Goal: Information Seeking & Learning: Learn about a topic

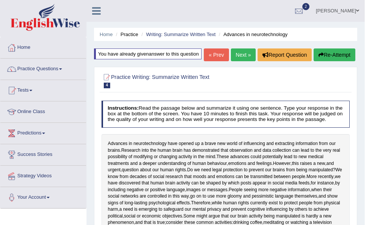
click at [236, 61] on link "Next »" at bounding box center [243, 55] width 25 height 13
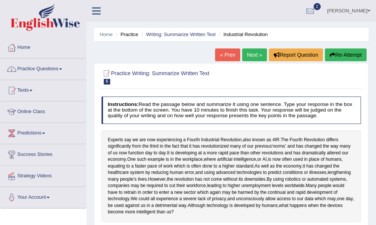
click at [62, 68] on span at bounding box center [60, 69] width 3 height 2
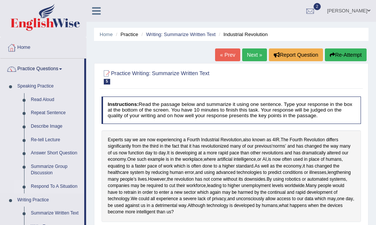
click at [54, 188] on link "Respond To A Situation" at bounding box center [55, 187] width 57 height 14
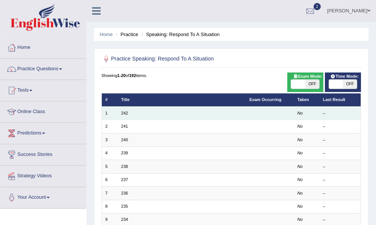
click at [120, 112] on td "242" at bounding box center [182, 113] width 128 height 13
click at [123, 113] on link "242" at bounding box center [124, 113] width 7 height 5
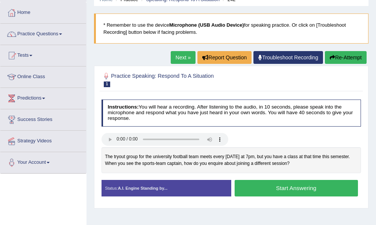
scroll to position [37, 0]
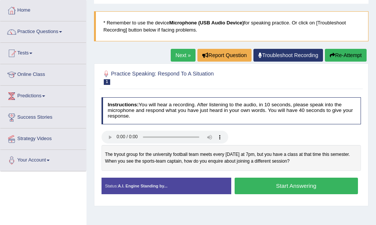
click at [261, 188] on button "Start Answering" at bounding box center [296, 186] width 123 height 16
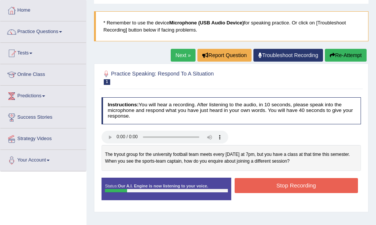
click at [283, 187] on button "Stop Recording" at bounding box center [296, 185] width 123 height 15
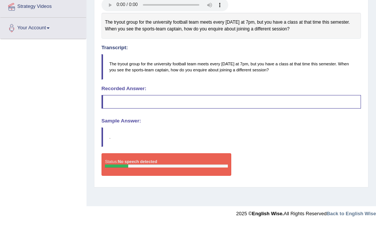
scroll to position [0, 0]
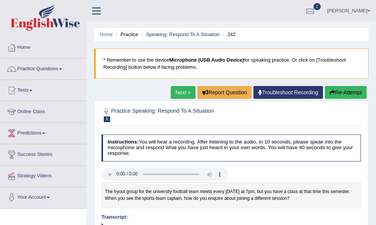
click at [344, 94] on button "Re-Attempt" at bounding box center [346, 92] width 42 height 13
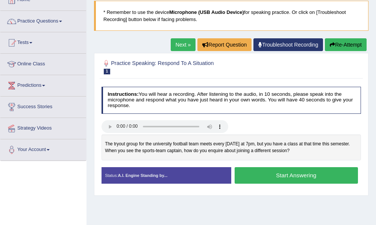
scroll to position [57, 0]
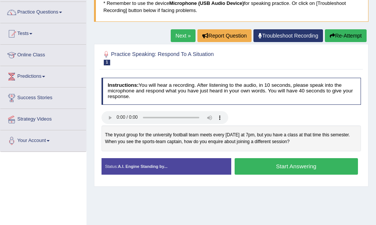
click at [254, 169] on button "Start Answering" at bounding box center [296, 166] width 123 height 16
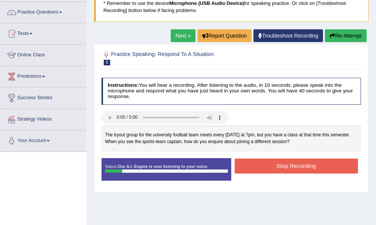
click at [254, 169] on button "Stop Recording" at bounding box center [296, 166] width 123 height 15
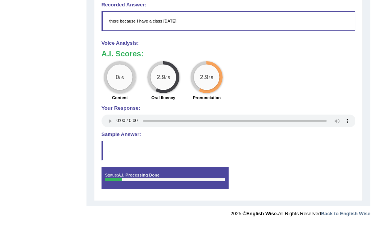
scroll to position [0, 0]
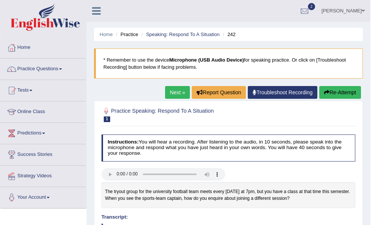
click at [173, 89] on link "Next »" at bounding box center [177, 92] width 25 height 13
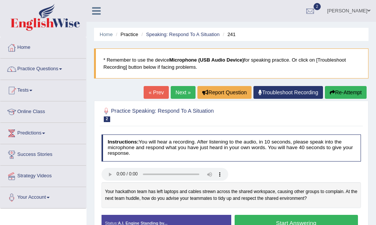
click at [273, 220] on button "Start Answering" at bounding box center [296, 223] width 123 height 16
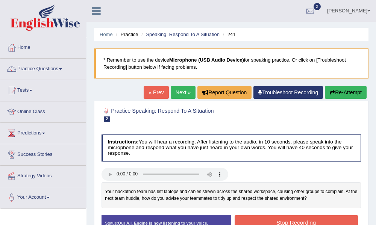
click at [273, 220] on button "Stop Recording" at bounding box center [296, 223] width 123 height 15
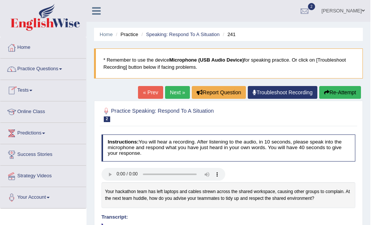
click at [62, 70] on span at bounding box center [60, 69] width 3 height 2
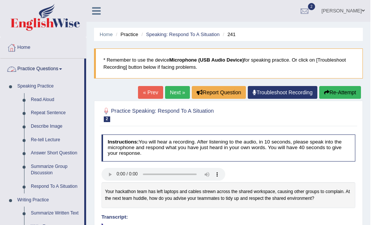
click at [64, 73] on link "Practice Questions" at bounding box center [42, 68] width 84 height 19
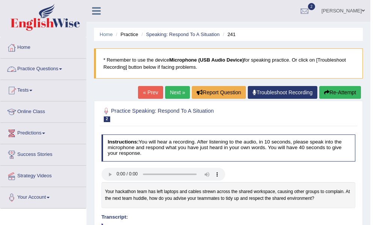
click at [63, 71] on link "Practice Questions" at bounding box center [43, 68] width 86 height 19
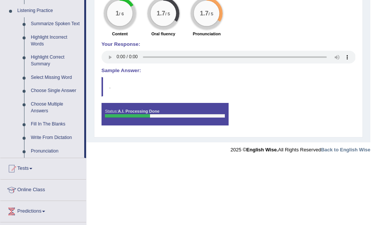
scroll to position [386, 0]
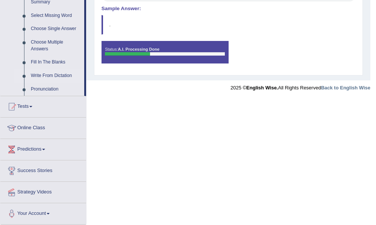
click at [53, 77] on link "Write From Dictation" at bounding box center [55, 76] width 57 height 14
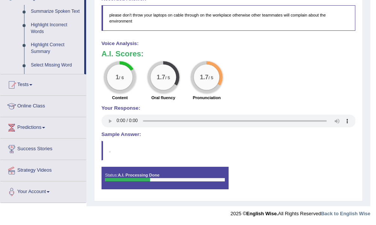
scroll to position [260, 0]
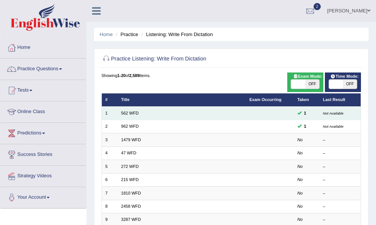
click at [129, 109] on td "562 WFD" at bounding box center [182, 113] width 128 height 13
click at [135, 111] on link "562 WFD" at bounding box center [130, 113] width 18 height 5
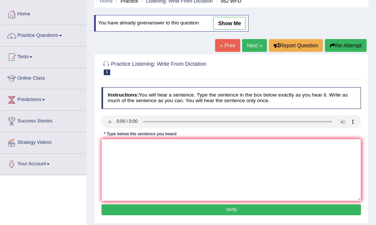
scroll to position [43, 0]
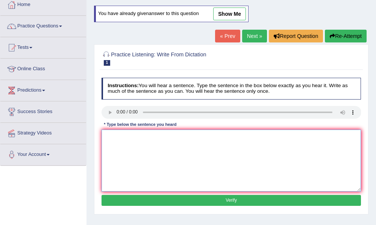
drag, startPoint x: 129, startPoint y: 150, endPoint x: 134, endPoint y: 149, distance: 5.0
click at [129, 150] on textarea at bounding box center [232, 161] width 260 height 62
type textarea "thr gap between the rich and poor that not decrease."
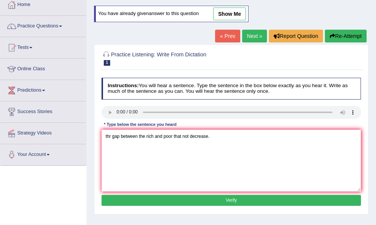
click at [238, 199] on button "Verify" at bounding box center [232, 200] width 260 height 11
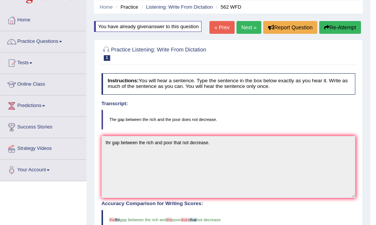
scroll to position [27, 0]
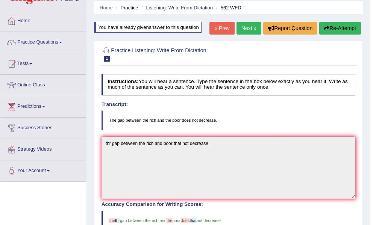
click at [62, 43] on span at bounding box center [60, 43] width 3 height 2
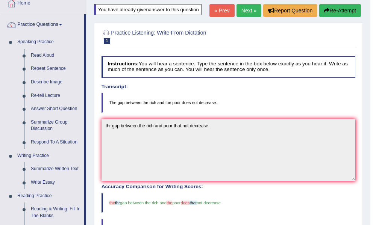
scroll to position [0, 0]
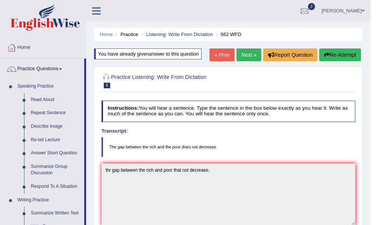
click at [248, 52] on link "Next »" at bounding box center [249, 55] width 25 height 13
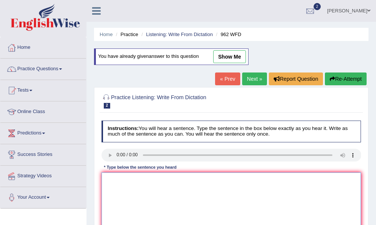
click at [138, 180] on textarea at bounding box center [232, 204] width 260 height 62
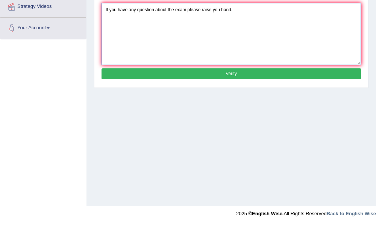
type textarea "If you have any question about the exam please raise you hand."
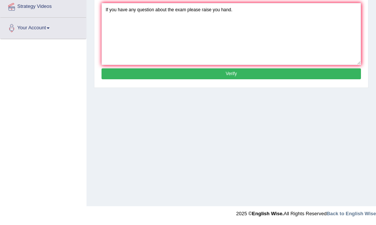
click at [218, 71] on button "Verify" at bounding box center [232, 73] width 260 height 11
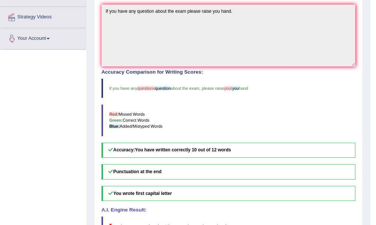
scroll to position [0, 0]
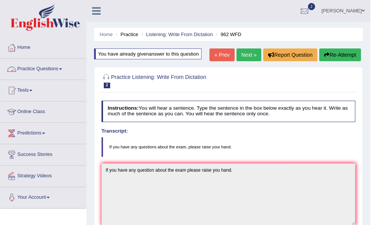
click at [63, 73] on link "Practice Questions" at bounding box center [43, 68] width 86 height 19
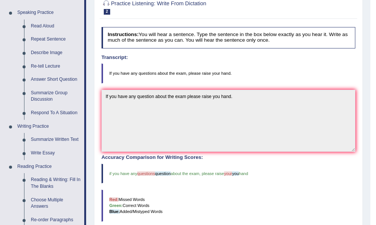
scroll to position [60, 0]
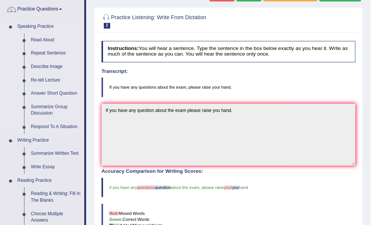
click at [43, 96] on link "Answer Short Question" at bounding box center [55, 94] width 57 height 14
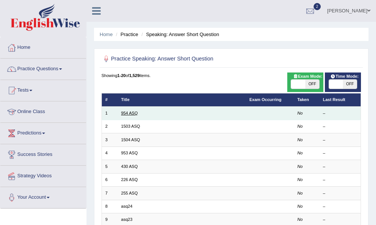
click at [124, 115] on link "954 ASQ" at bounding box center [129, 113] width 17 height 5
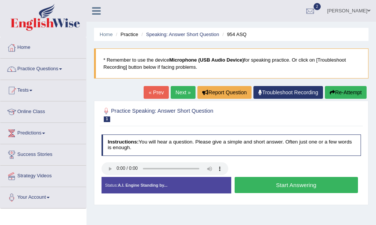
click at [292, 188] on button "Start Answering" at bounding box center [296, 185] width 123 height 16
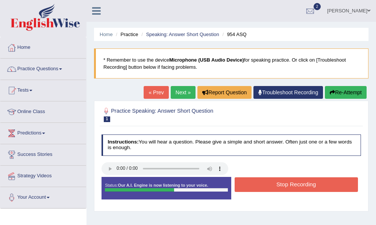
drag, startPoint x: 288, startPoint y: 185, endPoint x: 294, endPoint y: 184, distance: 5.8
click at [291, 184] on button "Stop Recording" at bounding box center [296, 185] width 123 height 15
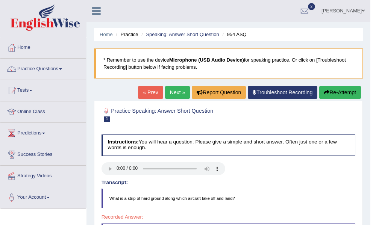
click at [177, 91] on link "Next »" at bounding box center [177, 92] width 25 height 13
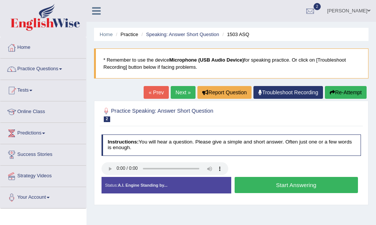
click at [269, 188] on button "Start Answering" at bounding box center [296, 185] width 123 height 16
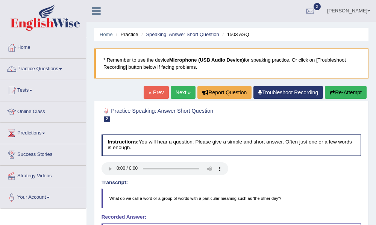
click at [343, 96] on button "Re-Attempt" at bounding box center [346, 92] width 42 height 13
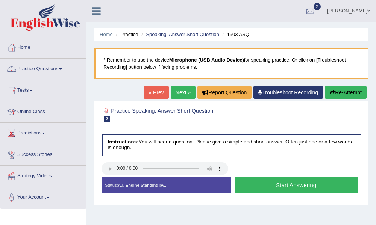
click at [264, 189] on button "Start Answering" at bounding box center [296, 185] width 123 height 16
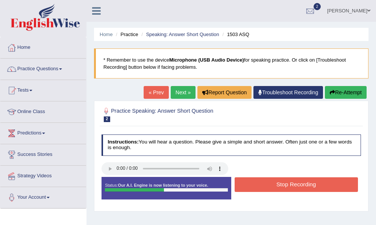
click at [269, 187] on button "Stop Recording" at bounding box center [296, 185] width 123 height 15
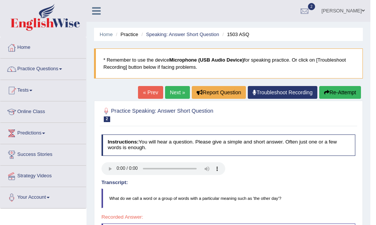
click at [332, 94] on button "Re-Attempt" at bounding box center [340, 92] width 42 height 13
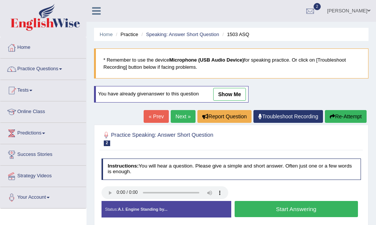
click at [285, 213] on button "Start Answering" at bounding box center [296, 209] width 123 height 16
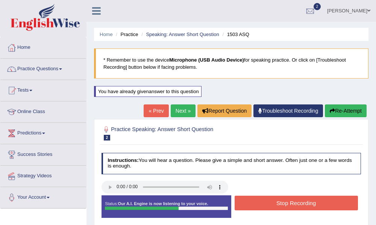
drag, startPoint x: 283, startPoint y: 200, endPoint x: 287, endPoint y: 200, distance: 3.8
click at [285, 200] on button "Stop Recording" at bounding box center [296, 203] width 123 height 15
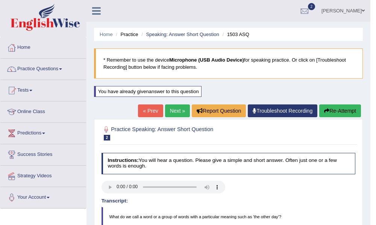
click at [174, 113] on link "Next »" at bounding box center [177, 111] width 25 height 13
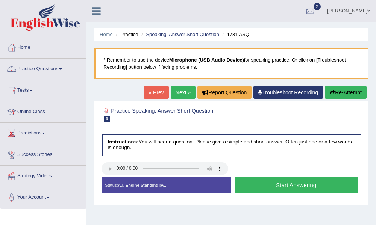
click at [265, 188] on button "Start Answering" at bounding box center [296, 185] width 123 height 16
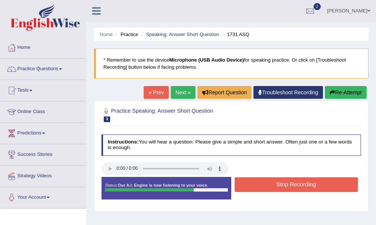
click at [267, 187] on button "Stop Recording" at bounding box center [296, 185] width 123 height 15
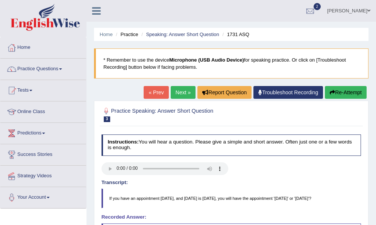
click at [339, 96] on button "Re-Attempt" at bounding box center [346, 92] width 42 height 13
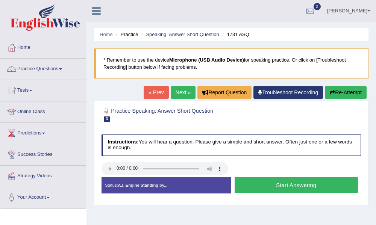
drag, startPoint x: 273, startPoint y: 188, endPoint x: 273, endPoint y: 193, distance: 4.6
click at [273, 191] on button "Start Answering" at bounding box center [296, 185] width 123 height 16
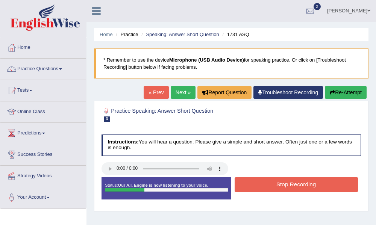
click at [277, 186] on button "Stop Recording" at bounding box center [296, 185] width 123 height 15
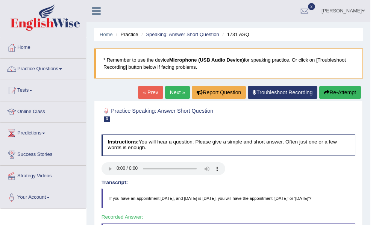
click at [167, 91] on link "Next »" at bounding box center [177, 92] width 25 height 13
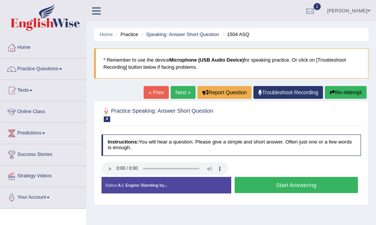
click at [287, 185] on button "Start Answering" at bounding box center [296, 185] width 123 height 16
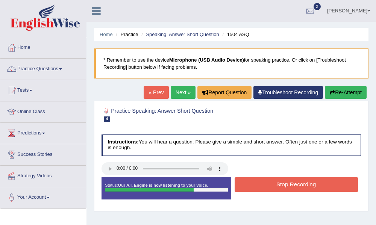
click at [291, 184] on button "Stop Recording" at bounding box center [296, 185] width 123 height 15
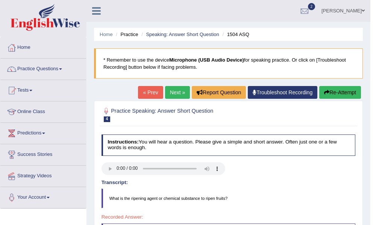
click at [178, 94] on link "Next »" at bounding box center [177, 92] width 25 height 13
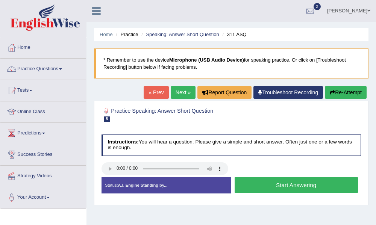
click at [261, 187] on button "Start Answering" at bounding box center [296, 185] width 123 height 16
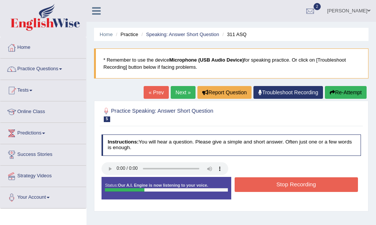
click at [261, 187] on button "Stop Recording" at bounding box center [296, 185] width 123 height 15
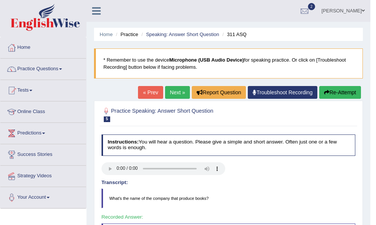
click at [178, 96] on link "Next »" at bounding box center [177, 92] width 25 height 13
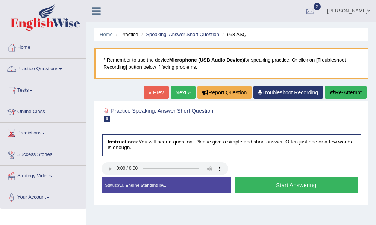
click at [297, 187] on button "Start Answering" at bounding box center [296, 185] width 123 height 16
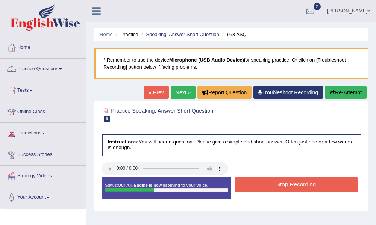
click at [297, 185] on button "Stop Recording" at bounding box center [296, 185] width 123 height 15
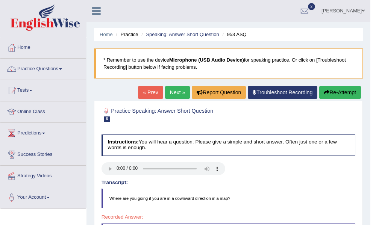
click at [175, 94] on link "Next »" at bounding box center [177, 92] width 25 height 13
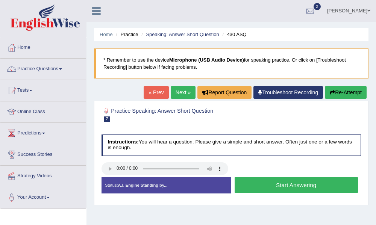
click at [277, 188] on button "Start Answering" at bounding box center [296, 185] width 123 height 16
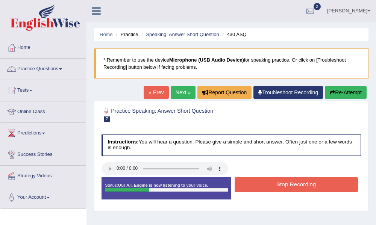
click at [283, 184] on button "Stop Recording" at bounding box center [296, 185] width 123 height 15
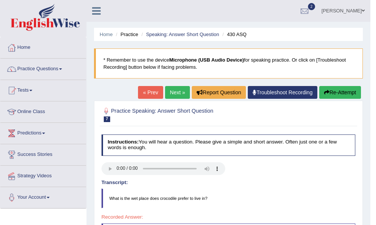
click at [176, 93] on link "Next »" at bounding box center [177, 92] width 25 height 13
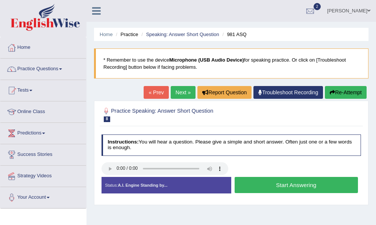
click at [296, 183] on button "Start Answering" at bounding box center [296, 185] width 123 height 16
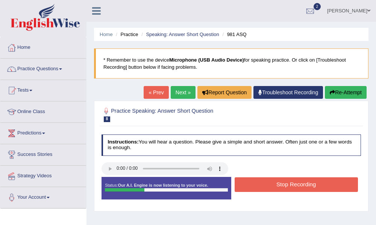
click at [299, 183] on button "Stop Recording" at bounding box center [296, 185] width 123 height 15
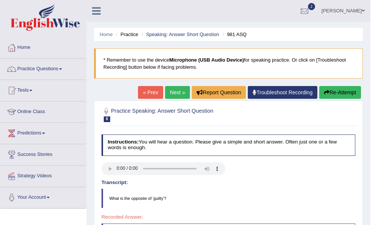
click at [184, 95] on link "Next »" at bounding box center [177, 92] width 25 height 13
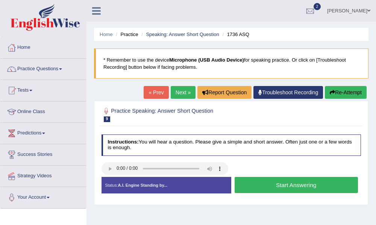
click at [276, 185] on button "Start Answering" at bounding box center [296, 185] width 123 height 16
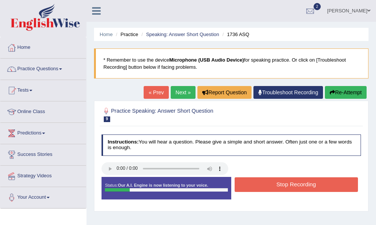
click at [276, 185] on button "Stop Recording" at bounding box center [296, 185] width 123 height 15
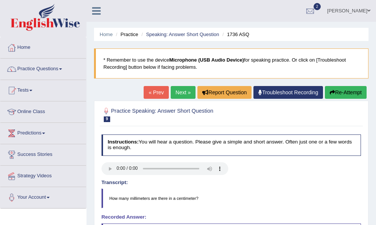
click at [249, 184] on h4 "Transcript:" at bounding box center [232, 183] width 260 height 6
click at [179, 94] on link "Next »" at bounding box center [183, 92] width 25 height 13
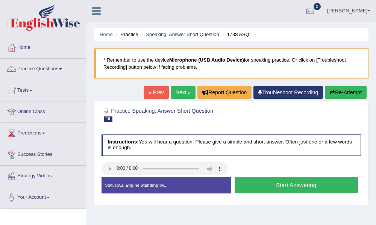
click at [273, 190] on button "Start Answering" at bounding box center [296, 185] width 123 height 16
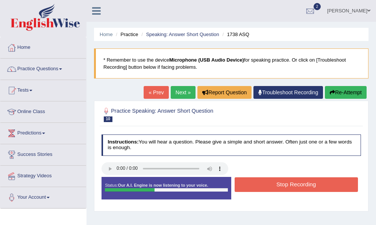
click at [273, 190] on button "Stop Recording" at bounding box center [296, 185] width 123 height 15
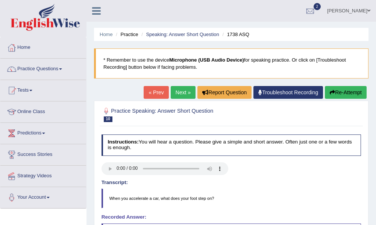
click at [342, 94] on button "Re-Attempt" at bounding box center [346, 92] width 42 height 13
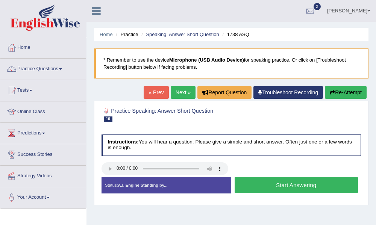
click at [264, 188] on button "Start Answering" at bounding box center [296, 185] width 123 height 16
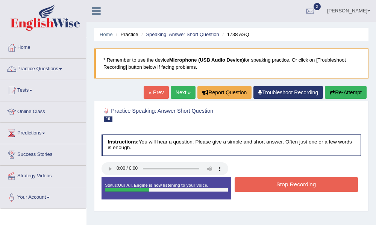
click at [264, 188] on button "Stop Recording" at bounding box center [296, 185] width 123 height 15
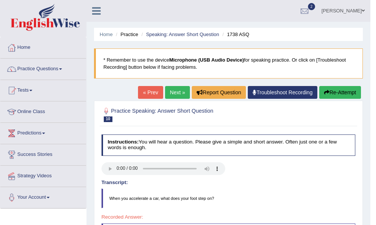
click at [325, 91] on icon "button" at bounding box center [326, 92] width 5 height 5
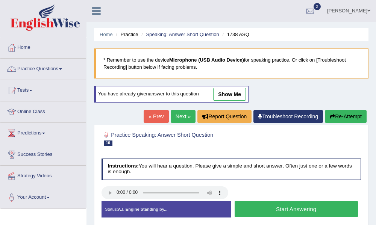
click at [285, 215] on button "Start Answering" at bounding box center [296, 209] width 123 height 16
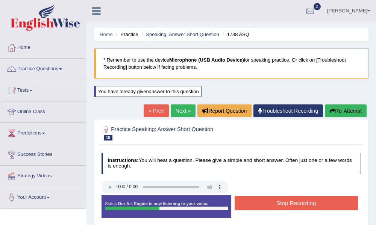
click at [294, 206] on button "Stop Recording" at bounding box center [296, 203] width 123 height 15
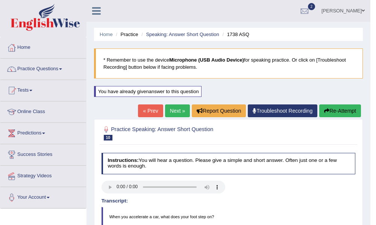
click at [177, 113] on link "Next »" at bounding box center [177, 111] width 25 height 13
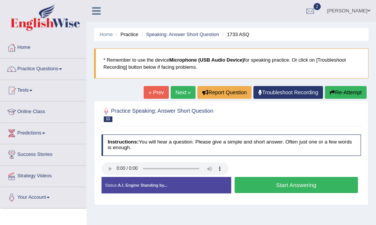
click at [270, 189] on button "Start Answering" at bounding box center [296, 185] width 123 height 16
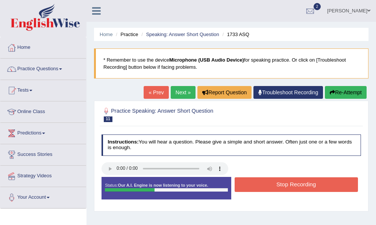
click at [273, 188] on button "Stop Recording" at bounding box center [296, 185] width 123 height 15
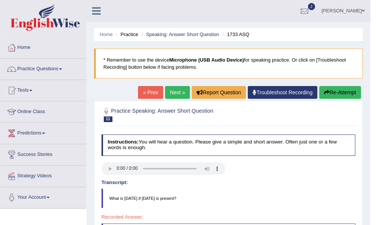
click at [340, 93] on button "Re-Attempt" at bounding box center [340, 92] width 42 height 13
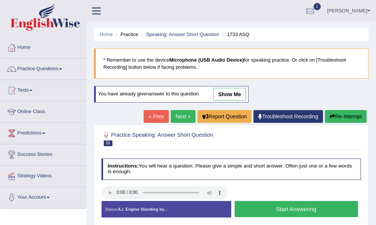
click at [285, 211] on button "Start Answering" at bounding box center [296, 209] width 123 height 16
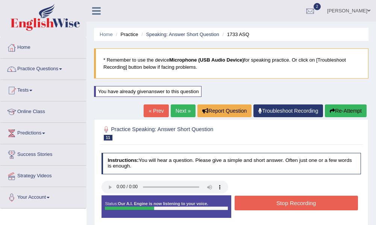
click at [301, 207] on button "Stop Recording" at bounding box center [296, 203] width 123 height 15
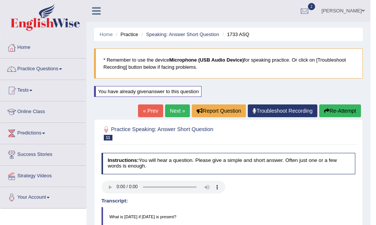
click at [172, 112] on link "Next »" at bounding box center [177, 111] width 25 height 13
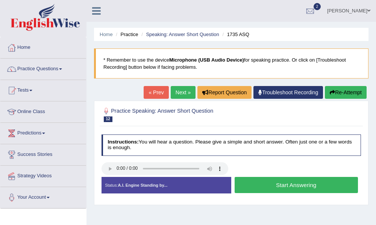
click at [262, 183] on button "Start Answering" at bounding box center [296, 185] width 123 height 16
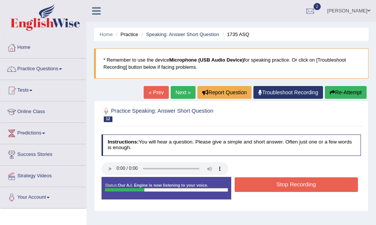
click at [264, 182] on button "Stop Recording" at bounding box center [296, 185] width 123 height 15
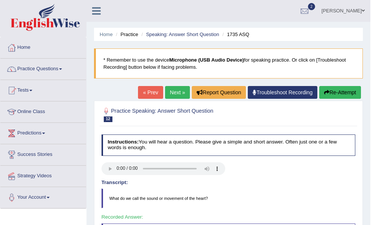
click at [175, 95] on link "Next »" at bounding box center [177, 92] width 25 height 13
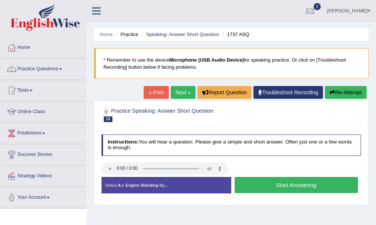
click at [268, 184] on button "Start Answering" at bounding box center [296, 185] width 123 height 16
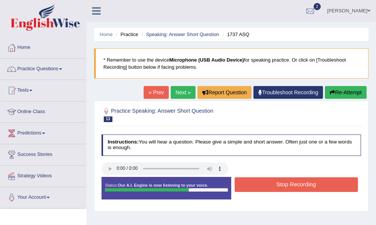
click at [270, 183] on button "Stop Recording" at bounding box center [296, 185] width 123 height 15
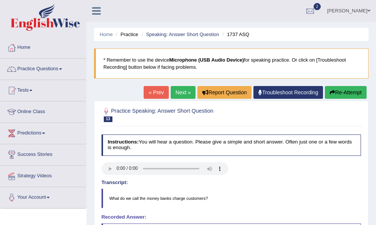
click at [349, 91] on button "Re-Attempt" at bounding box center [346, 92] width 42 height 13
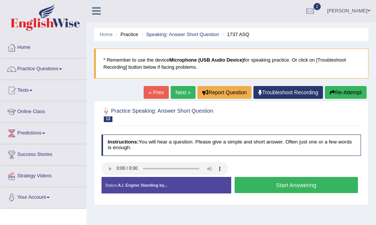
click at [276, 186] on button "Start Answering" at bounding box center [296, 185] width 123 height 16
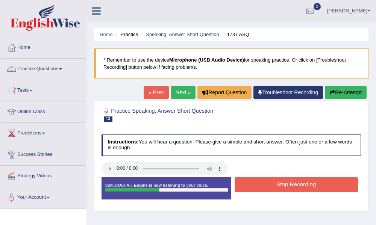
click at [288, 185] on button "Stop Recording" at bounding box center [296, 185] width 123 height 15
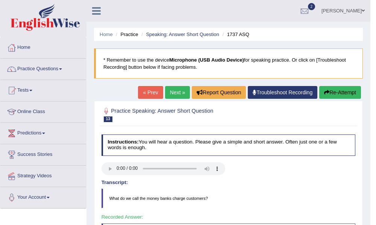
click at [173, 97] on link "Next »" at bounding box center [177, 92] width 25 height 13
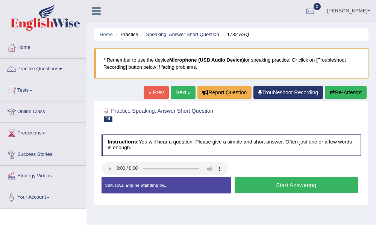
click at [264, 186] on button "Start Answering" at bounding box center [296, 185] width 123 height 16
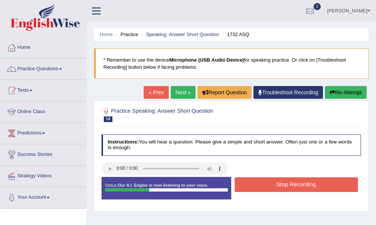
click at [265, 185] on button "Stop Recording" at bounding box center [296, 185] width 123 height 15
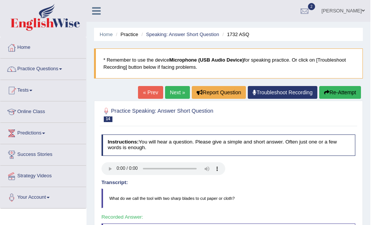
click at [173, 90] on link "Next »" at bounding box center [177, 92] width 25 height 13
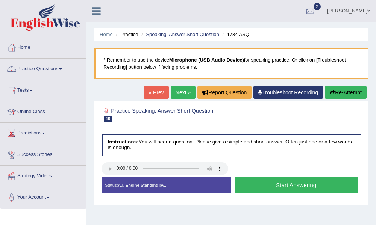
click at [279, 184] on button "Start Answering" at bounding box center [296, 185] width 123 height 16
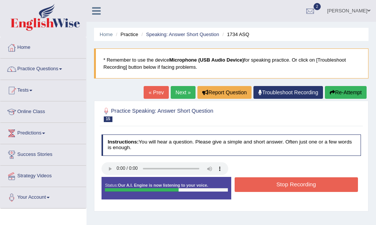
click at [277, 187] on button "Stop Recording" at bounding box center [296, 185] width 123 height 15
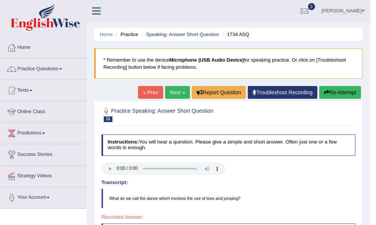
click at [170, 94] on link "Next »" at bounding box center [177, 92] width 25 height 13
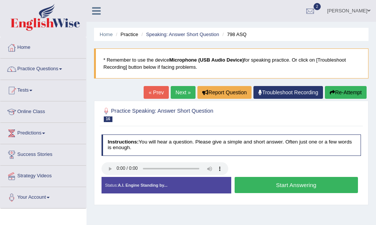
click at [268, 188] on button "Start Answering" at bounding box center [296, 185] width 123 height 16
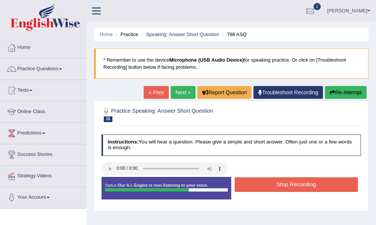
click at [271, 186] on button "Stop Recording" at bounding box center [296, 185] width 123 height 15
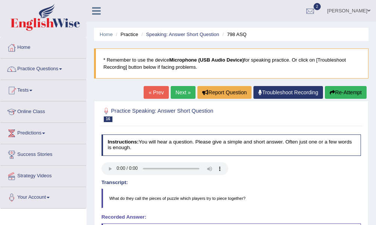
click at [178, 94] on link "Next »" at bounding box center [183, 92] width 25 height 13
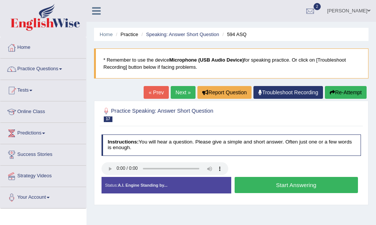
click at [270, 189] on button "Start Answering" at bounding box center [296, 185] width 123 height 16
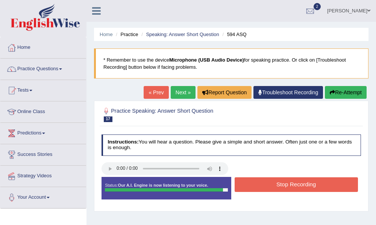
click at [270, 189] on button "Stop Recording" at bounding box center [296, 185] width 123 height 15
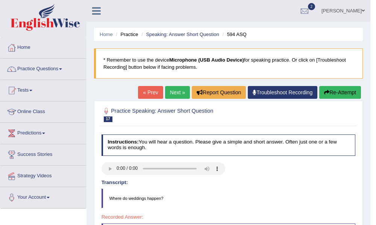
click at [329, 95] on button "Re-Attempt" at bounding box center [340, 92] width 42 height 13
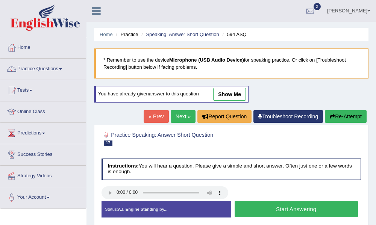
click at [292, 214] on button "Start Answering" at bounding box center [296, 209] width 123 height 16
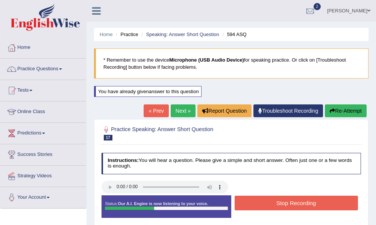
click at [296, 206] on button "Stop Recording" at bounding box center [296, 203] width 123 height 15
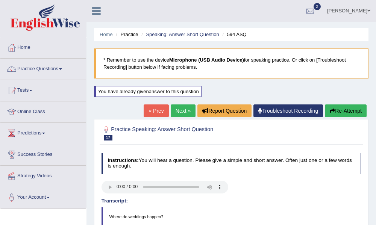
click at [346, 107] on button "Re-Attempt" at bounding box center [346, 111] width 42 height 13
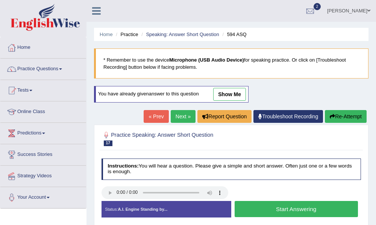
click at [283, 209] on button "Start Answering" at bounding box center [296, 209] width 123 height 16
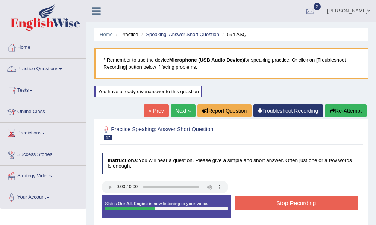
click at [284, 208] on button "Stop Recording" at bounding box center [296, 203] width 123 height 15
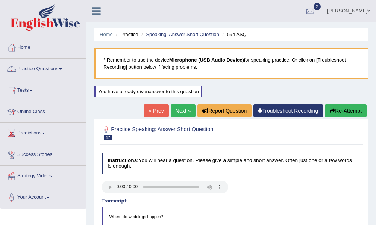
click at [355, 109] on button "Re-Attempt" at bounding box center [346, 111] width 42 height 13
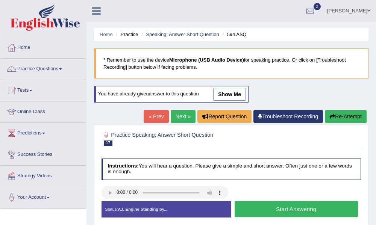
click at [290, 210] on button "Start Answering" at bounding box center [296, 209] width 123 height 16
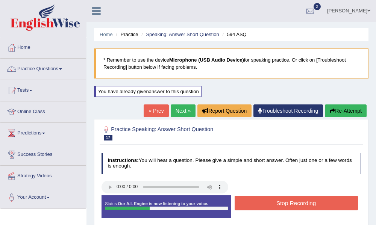
click at [290, 208] on button "Stop Recording" at bounding box center [296, 203] width 123 height 15
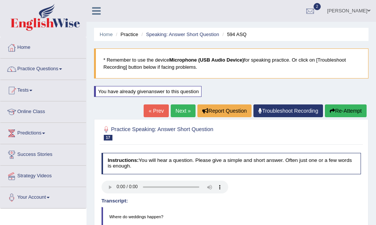
click at [177, 110] on link "Next »" at bounding box center [183, 111] width 25 height 13
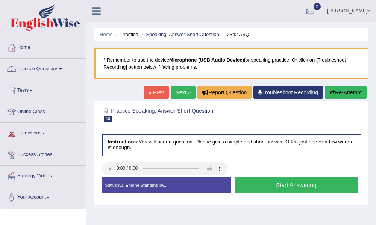
click at [263, 186] on button "Start Answering" at bounding box center [296, 185] width 123 height 16
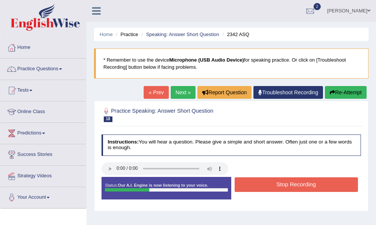
click at [261, 187] on button "Stop Recording" at bounding box center [296, 185] width 123 height 15
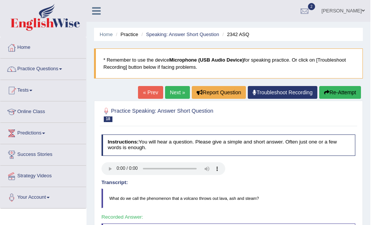
click at [177, 94] on link "Next »" at bounding box center [177, 92] width 25 height 13
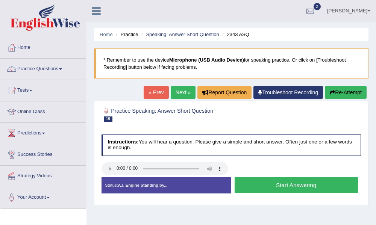
click at [264, 187] on button "Start Answering" at bounding box center [296, 185] width 123 height 16
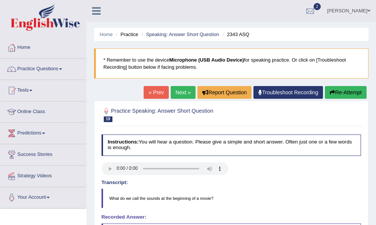
click at [345, 92] on button "Re-Attempt" at bounding box center [346, 92] width 42 height 13
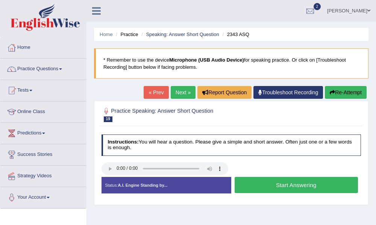
click at [281, 189] on button "Start Answering" at bounding box center [296, 185] width 123 height 16
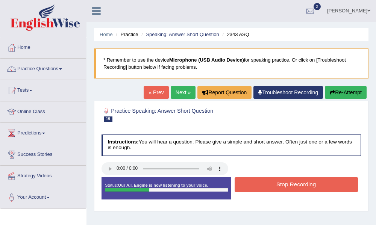
click at [282, 190] on button "Stop Recording" at bounding box center [296, 185] width 123 height 15
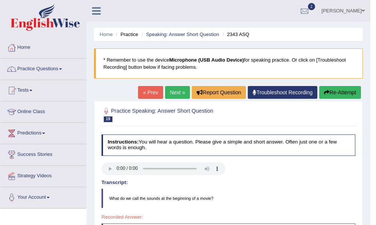
click at [165, 90] on link "Next »" at bounding box center [177, 92] width 25 height 13
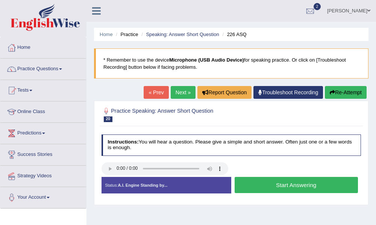
click at [293, 188] on button "Start Answering" at bounding box center [296, 185] width 123 height 16
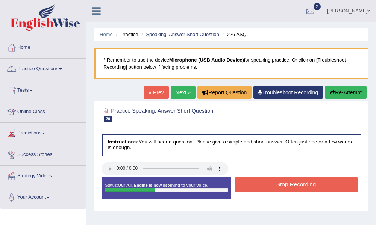
click at [295, 188] on button "Stop Recording" at bounding box center [296, 185] width 123 height 15
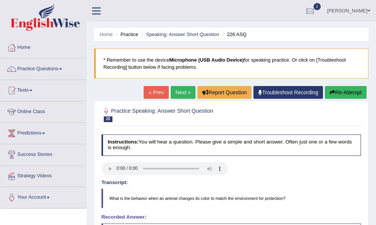
click at [342, 91] on button "Re-Attempt" at bounding box center [346, 92] width 42 height 13
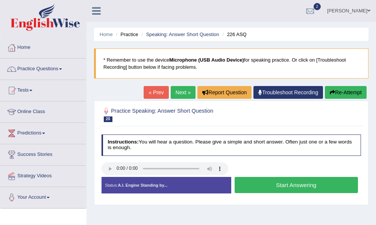
click at [289, 185] on button "Start Answering" at bounding box center [296, 185] width 123 height 16
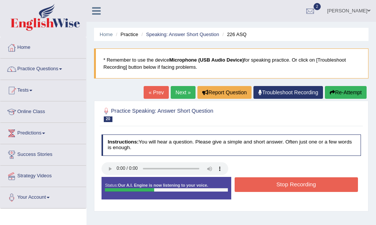
click at [289, 185] on button "Stop Recording" at bounding box center [296, 185] width 123 height 15
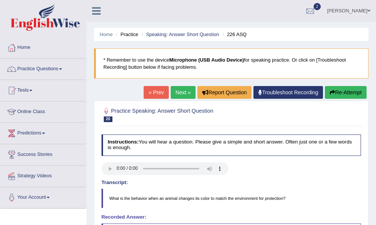
click at [180, 91] on link "Next »" at bounding box center [183, 92] width 25 height 13
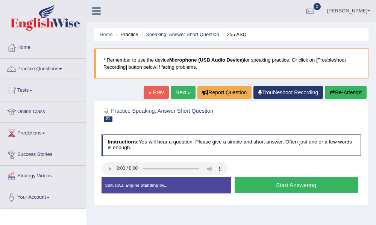
click at [296, 189] on button "Start Answering" at bounding box center [296, 185] width 123 height 16
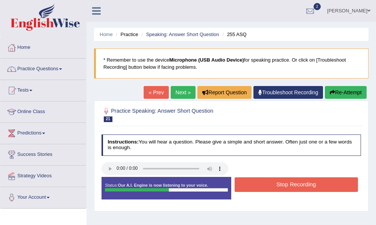
click at [296, 188] on button "Stop Recording" at bounding box center [296, 185] width 123 height 15
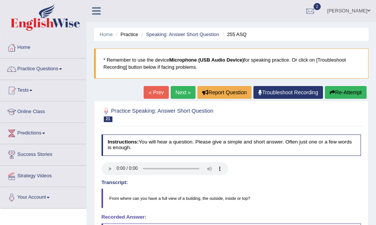
click at [342, 93] on button "Re-Attempt" at bounding box center [346, 92] width 42 height 13
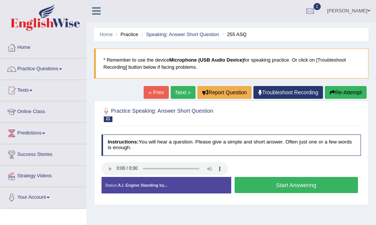
click at [291, 183] on button "Start Answering" at bounding box center [296, 185] width 123 height 16
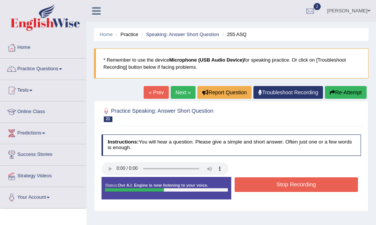
click at [291, 183] on button "Stop Recording" at bounding box center [296, 185] width 123 height 15
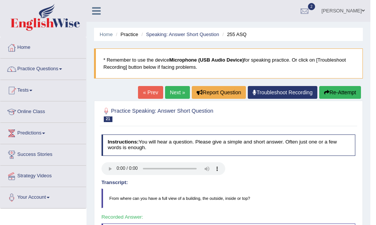
click at [168, 91] on link "Next »" at bounding box center [177, 92] width 25 height 13
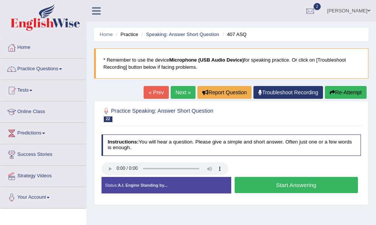
click at [289, 182] on button "Start Answering" at bounding box center [296, 185] width 123 height 16
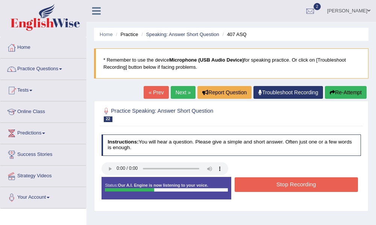
click at [289, 181] on button "Stop Recording" at bounding box center [296, 185] width 123 height 15
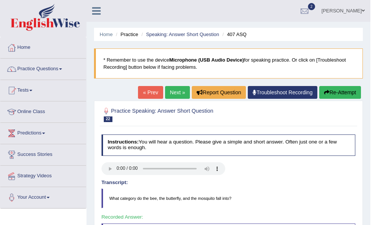
click at [165, 93] on link "Next »" at bounding box center [177, 92] width 25 height 13
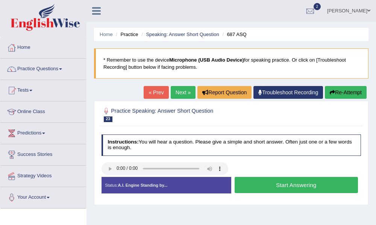
click at [292, 189] on button "Start Answering" at bounding box center [296, 185] width 123 height 16
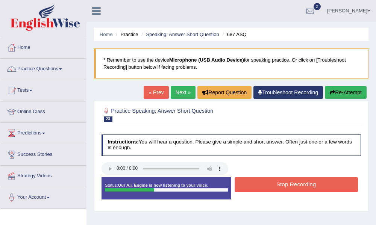
click at [292, 189] on button "Stop Recording" at bounding box center [296, 185] width 123 height 15
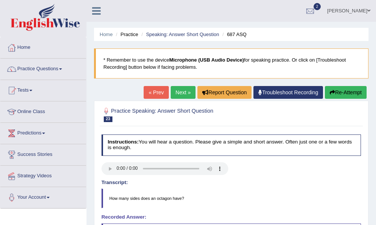
click at [345, 89] on button "Re-Attempt" at bounding box center [346, 92] width 42 height 13
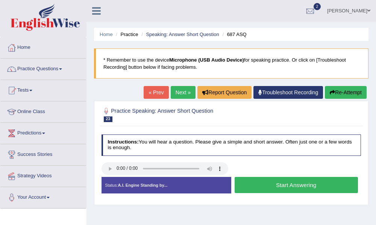
click at [282, 183] on button "Start Answering" at bounding box center [296, 185] width 123 height 16
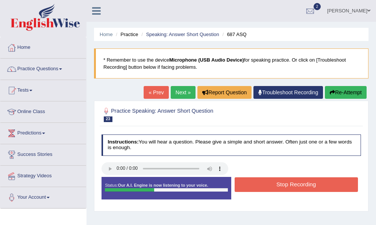
click at [281, 184] on button "Stop Recording" at bounding box center [296, 185] width 123 height 15
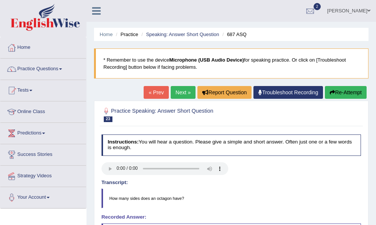
click at [184, 93] on link "Next »" at bounding box center [183, 92] width 25 height 13
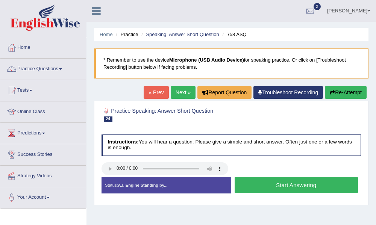
click at [307, 183] on button "Start Answering" at bounding box center [296, 185] width 123 height 16
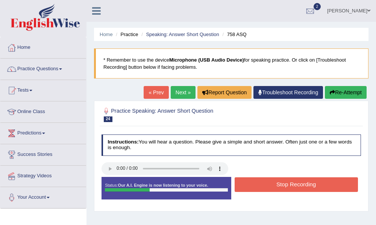
click at [307, 183] on button "Stop Recording" at bounding box center [296, 185] width 123 height 15
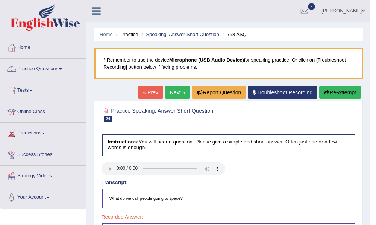
click at [331, 91] on button "Re-Attempt" at bounding box center [340, 92] width 42 height 13
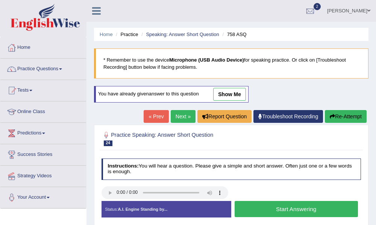
click at [258, 211] on button "Start Answering" at bounding box center [296, 209] width 123 height 16
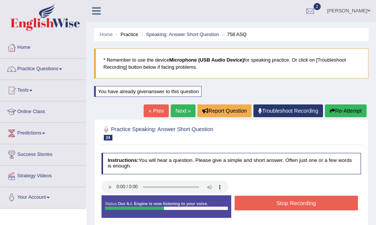
click at [266, 204] on button "Stop Recording" at bounding box center [296, 203] width 123 height 15
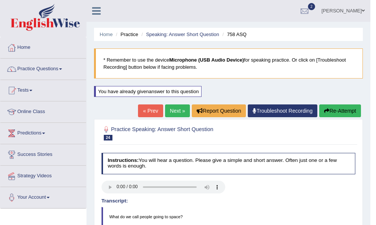
click at [180, 112] on link "Next »" at bounding box center [177, 111] width 25 height 13
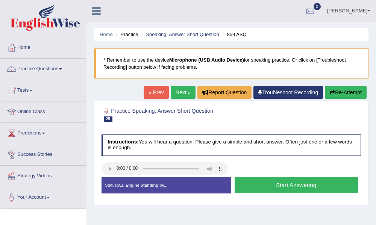
click at [288, 182] on button "Start Answering" at bounding box center [296, 185] width 123 height 16
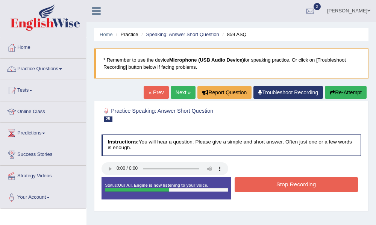
click at [286, 187] on button "Stop Recording" at bounding box center [296, 185] width 123 height 15
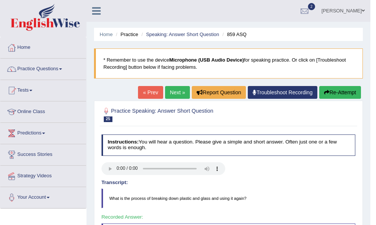
click at [172, 91] on link "Next »" at bounding box center [177, 92] width 25 height 13
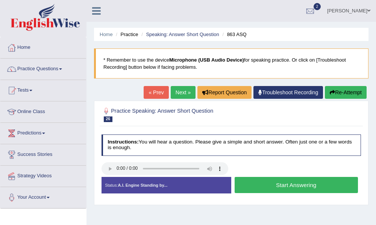
click at [275, 188] on button "Start Answering" at bounding box center [296, 185] width 123 height 16
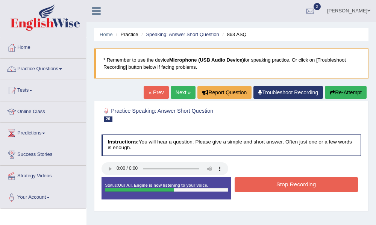
click at [275, 188] on button "Stop Recording" at bounding box center [296, 185] width 123 height 15
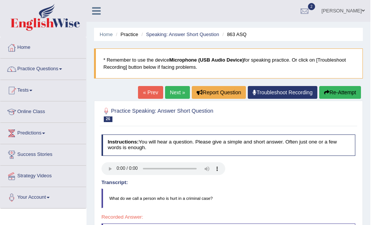
click at [326, 92] on icon "button" at bounding box center [326, 92] width 5 height 5
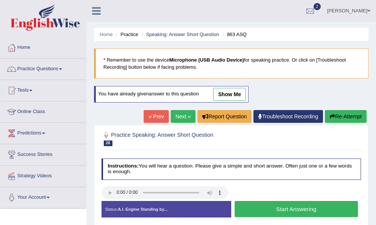
click at [274, 211] on button "Start Answering" at bounding box center [296, 209] width 123 height 16
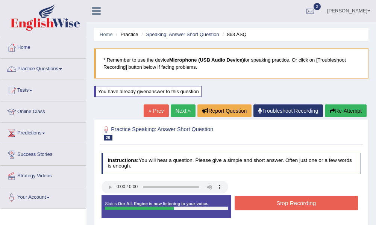
click at [285, 205] on button "Stop Recording" at bounding box center [296, 203] width 123 height 15
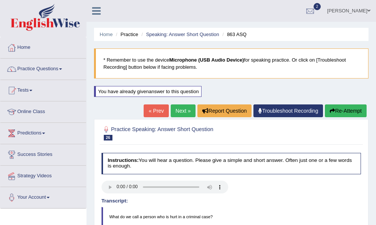
click at [339, 114] on button "Re-Attempt" at bounding box center [346, 111] width 42 height 13
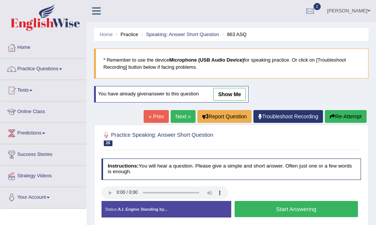
click at [303, 211] on button "Start Answering" at bounding box center [296, 209] width 123 height 16
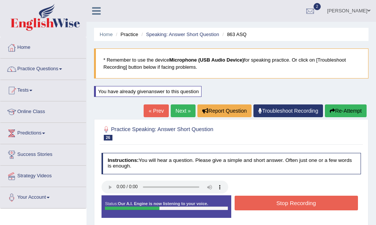
click at [303, 205] on button "Stop Recording" at bounding box center [296, 203] width 123 height 15
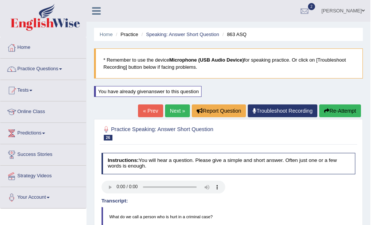
click at [182, 109] on link "Next »" at bounding box center [177, 111] width 25 height 13
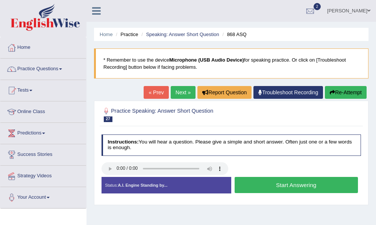
click at [296, 188] on button "Start Answering" at bounding box center [296, 185] width 123 height 16
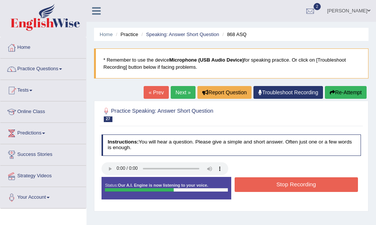
click at [296, 188] on button "Stop Recording" at bounding box center [296, 185] width 123 height 15
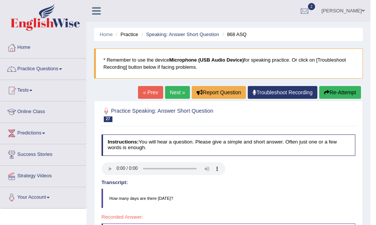
click at [178, 93] on link "Next »" at bounding box center [177, 92] width 25 height 13
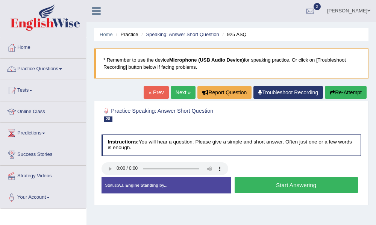
click at [290, 182] on button "Start Answering" at bounding box center [296, 185] width 123 height 16
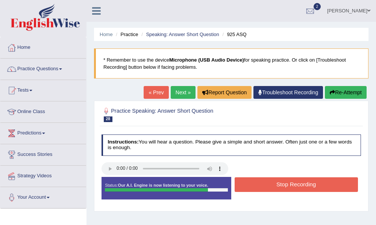
click at [295, 179] on button "Stop Recording" at bounding box center [296, 185] width 123 height 15
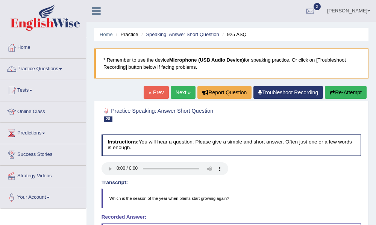
click at [353, 93] on button "Re-Attempt" at bounding box center [346, 92] width 42 height 13
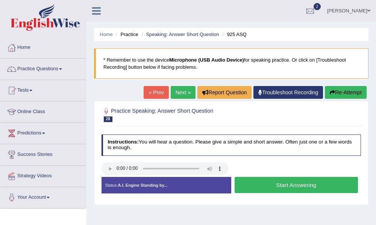
click at [293, 184] on button "Start Answering" at bounding box center [296, 185] width 123 height 16
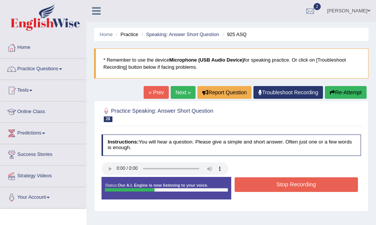
click at [293, 184] on button "Stop Recording" at bounding box center [296, 185] width 123 height 15
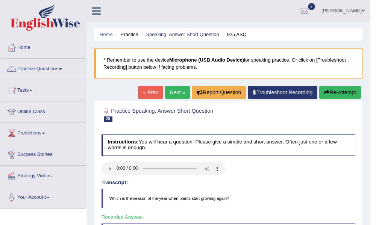
click at [172, 92] on link "Next »" at bounding box center [177, 92] width 25 height 13
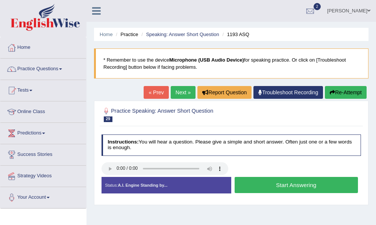
click at [287, 189] on button "Start Answering" at bounding box center [296, 185] width 123 height 16
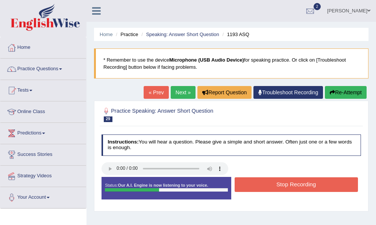
click at [287, 189] on button "Stop Recording" at bounding box center [296, 185] width 123 height 15
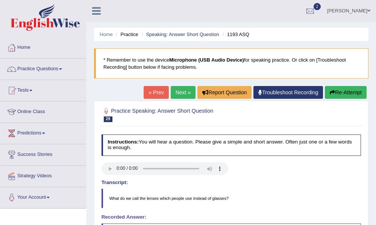
click at [180, 92] on link "Next »" at bounding box center [183, 92] width 25 height 13
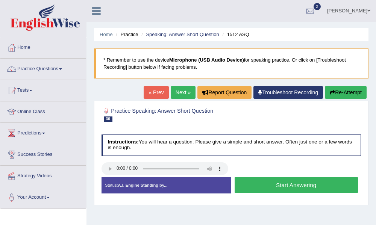
click at [298, 188] on button "Start Answering" at bounding box center [296, 185] width 123 height 16
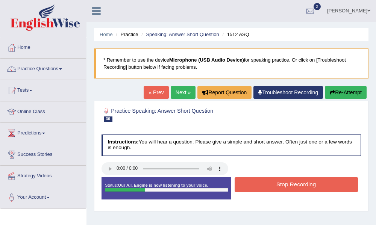
click at [298, 187] on button "Stop Recording" at bounding box center [296, 185] width 123 height 15
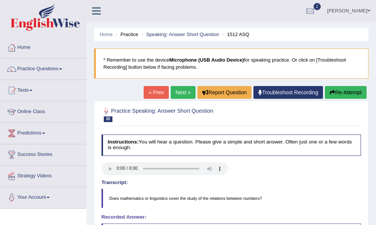
click at [337, 93] on button "Re-Attempt" at bounding box center [346, 92] width 42 height 13
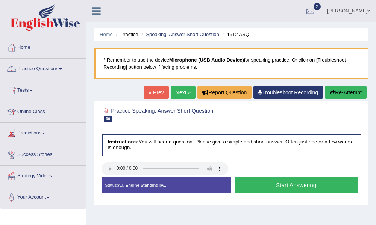
click at [306, 187] on button "Start Answering" at bounding box center [296, 185] width 123 height 16
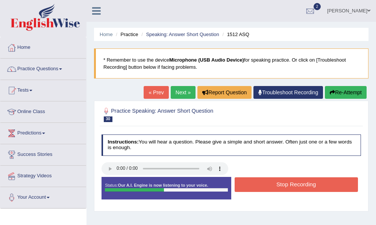
click at [306, 187] on button "Stop Recording" at bounding box center [296, 185] width 123 height 15
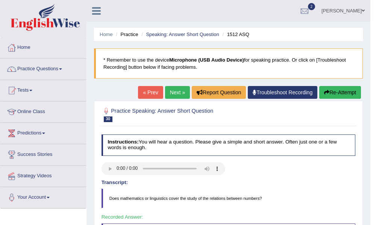
click at [179, 92] on link "Next »" at bounding box center [177, 92] width 25 height 13
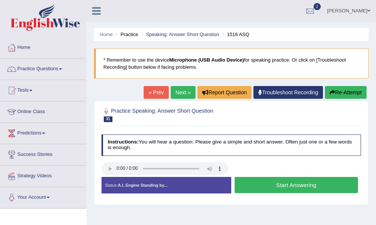
click at [283, 183] on button "Start Answering" at bounding box center [296, 185] width 123 height 16
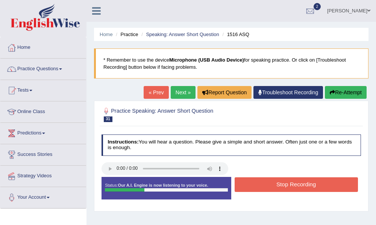
click at [283, 183] on button "Stop Recording" at bounding box center [296, 185] width 123 height 15
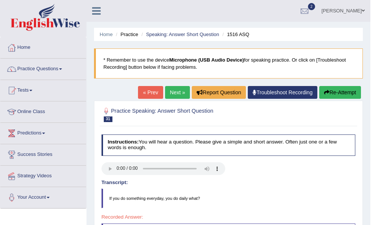
click at [335, 91] on button "Re-Attempt" at bounding box center [340, 92] width 42 height 13
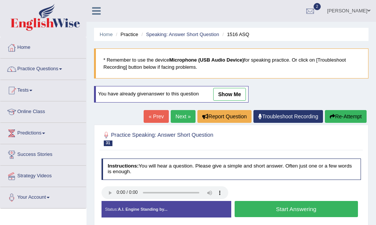
click at [271, 210] on button "Start Answering" at bounding box center [296, 209] width 123 height 16
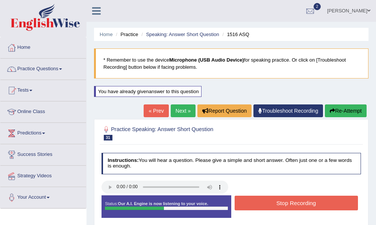
click at [280, 207] on button "Stop Recording" at bounding box center [296, 203] width 123 height 15
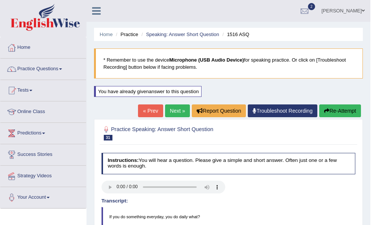
click at [173, 112] on link "Next »" at bounding box center [177, 111] width 25 height 13
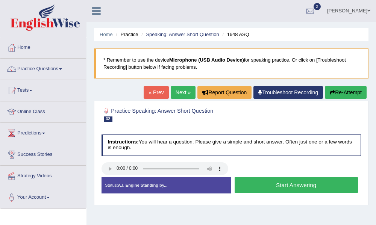
click at [284, 183] on button "Start Answering" at bounding box center [296, 185] width 123 height 16
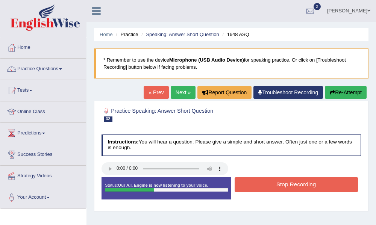
click at [284, 183] on button "Stop Recording" at bounding box center [296, 185] width 123 height 15
